Goal: Transaction & Acquisition: Purchase product/service

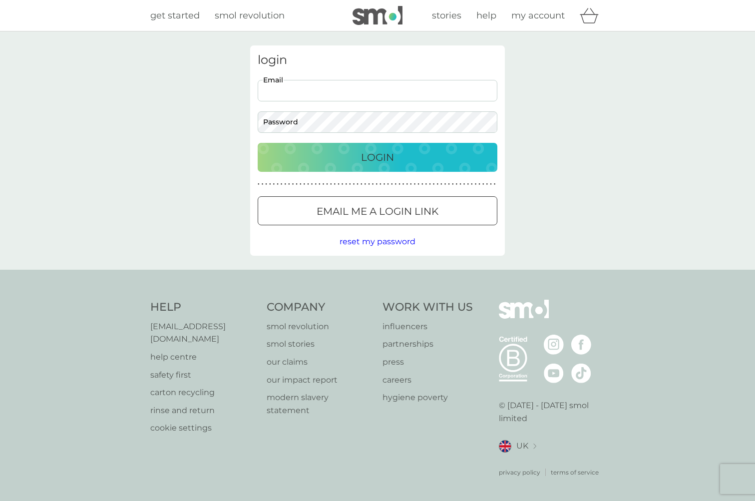
type input "[EMAIL_ADDRESS][DOMAIN_NAME]"
click at [377, 157] on button "Login" at bounding box center [378, 157] width 240 height 29
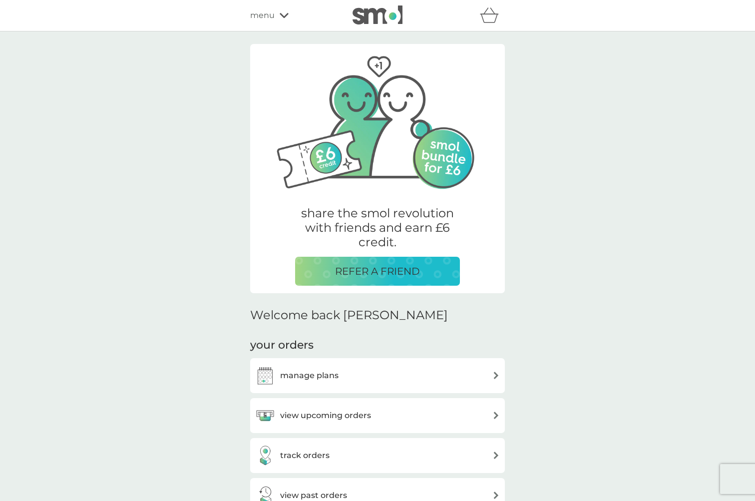
click at [324, 222] on p "share the smol revolution with friends and earn £6 credit." at bounding box center [377, 227] width 165 height 43
click at [312, 373] on h3 "manage plans" at bounding box center [309, 375] width 58 height 13
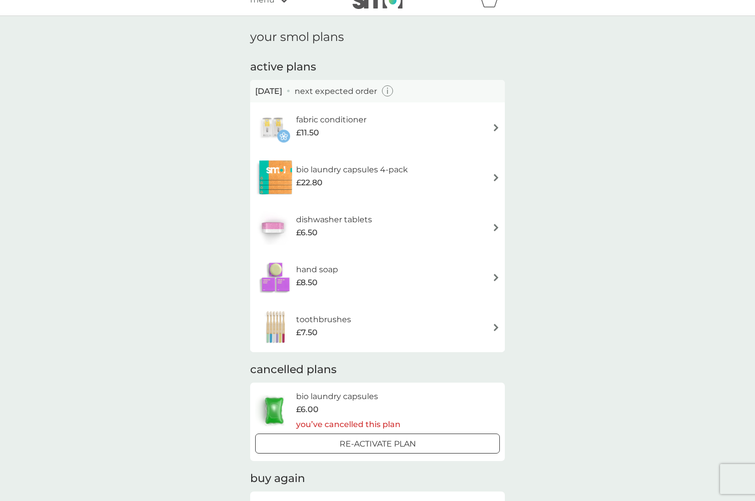
scroll to position [15, 0]
click at [316, 180] on span "£22.80" at bounding box center [309, 183] width 26 height 13
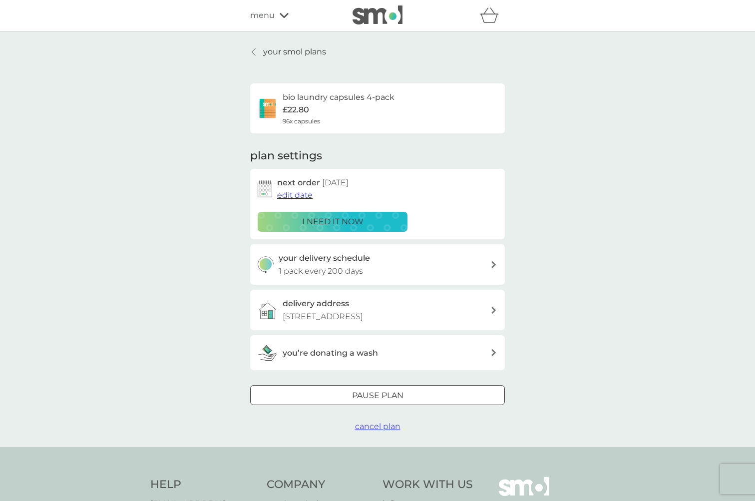
click at [330, 219] on p "i need it now" at bounding box center [332, 221] width 61 height 13
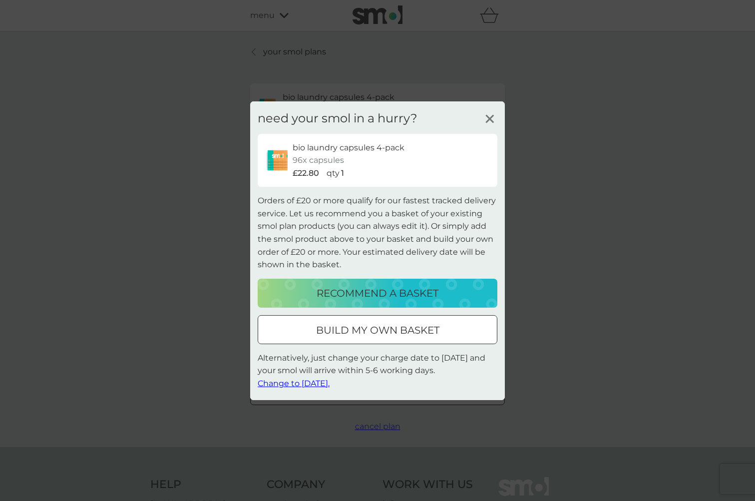
click at [387, 334] on div at bounding box center [377, 329] width 36 height 10
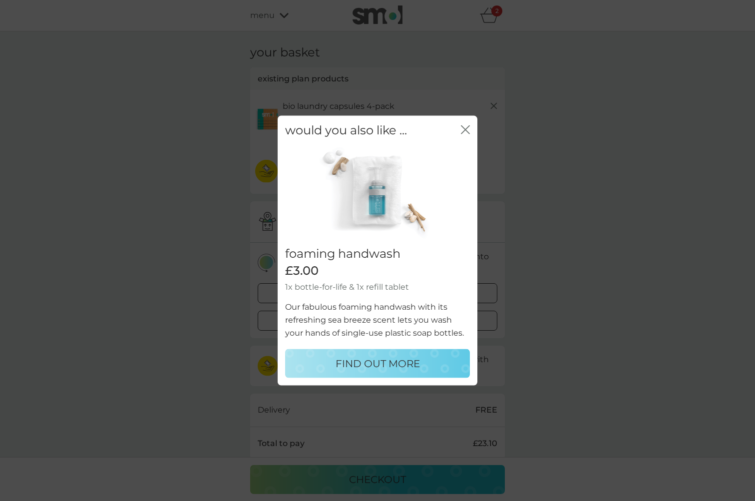
click at [468, 129] on icon "close" at bounding box center [465, 129] width 9 height 9
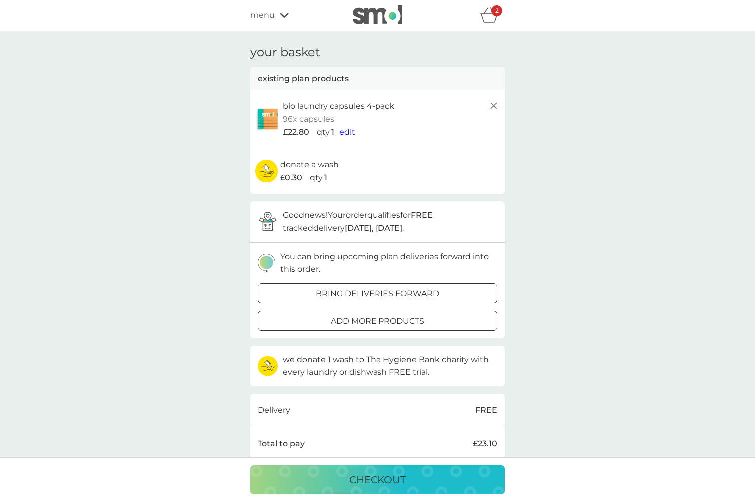
click at [381, 289] on div at bounding box center [377, 293] width 36 height 10
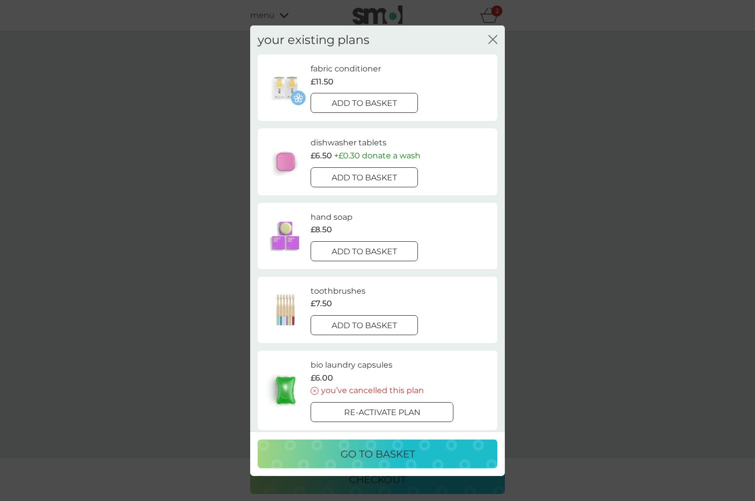
click at [352, 105] on div at bounding box center [352, 102] width 8 height 8
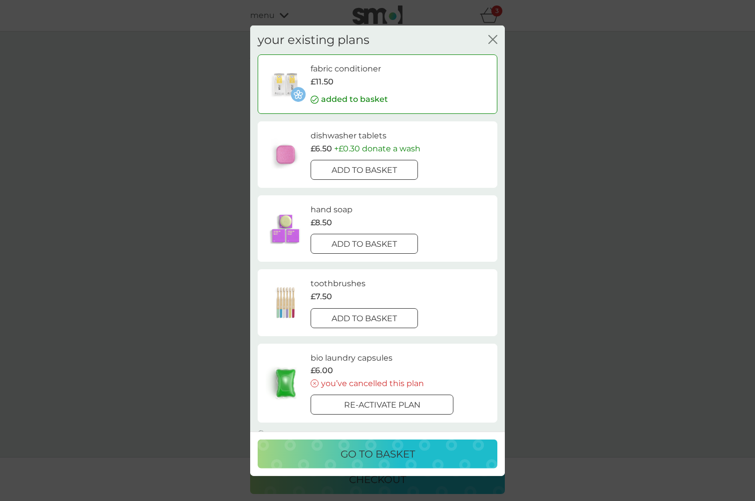
click at [376, 169] on div at bounding box center [376, 169] width 1 height 1
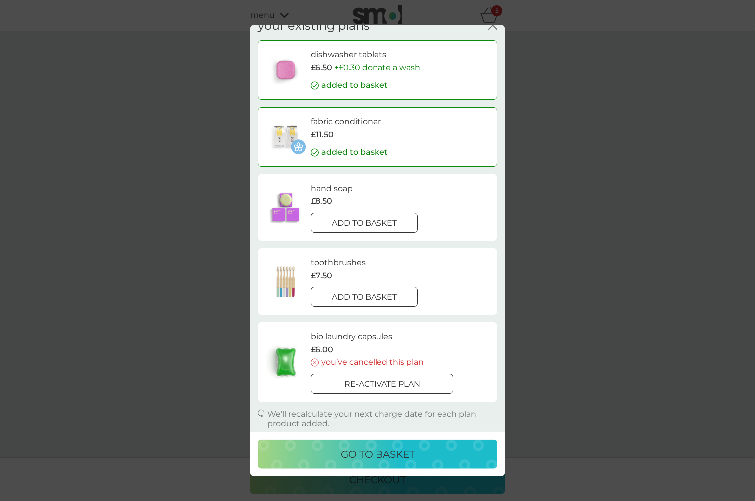
scroll to position [13, 0]
click at [378, 452] on p "go to basket" at bounding box center [377, 454] width 74 height 16
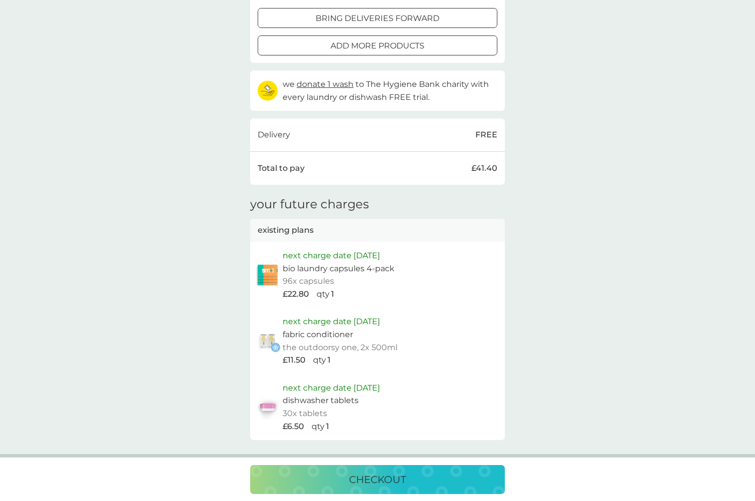
scroll to position [393, 0]
click at [379, 479] on p "checkout" at bounding box center [377, 479] width 57 height 16
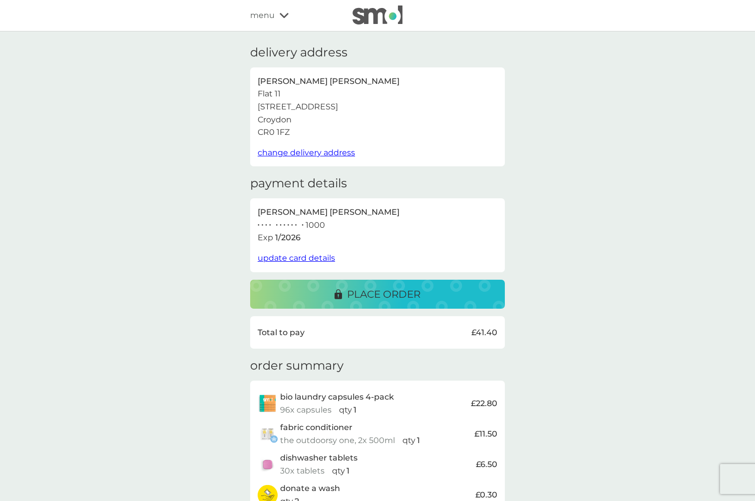
click at [379, 296] on p "place order" at bounding box center [383, 294] width 73 height 16
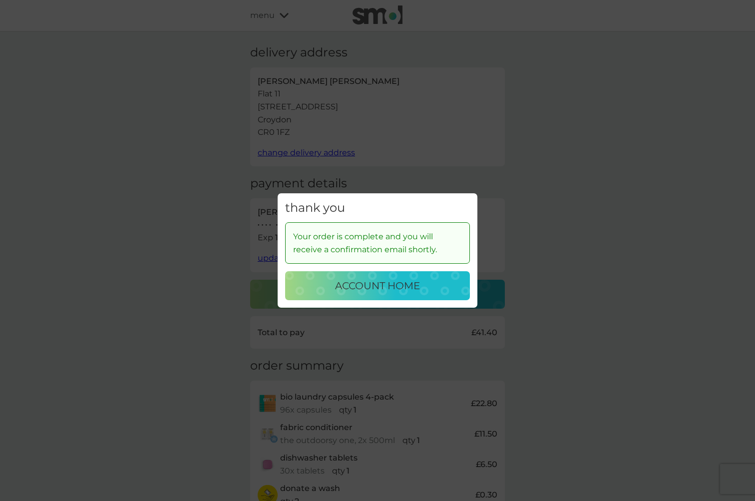
click at [389, 289] on p "account home" at bounding box center [377, 286] width 85 height 16
